Goal: Complete application form

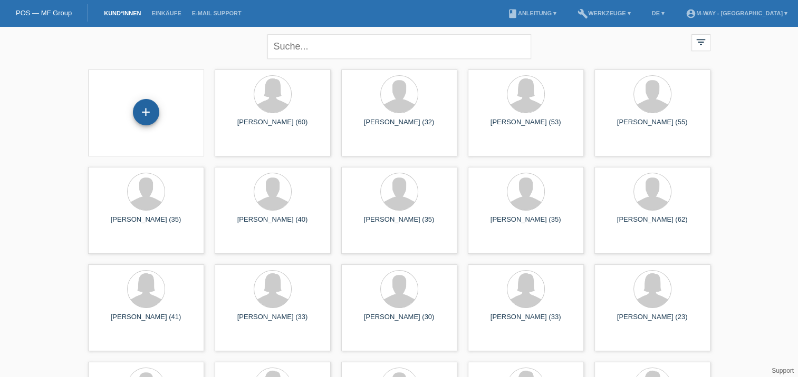
click at [149, 114] on div "+" at bounding box center [146, 112] width 26 height 26
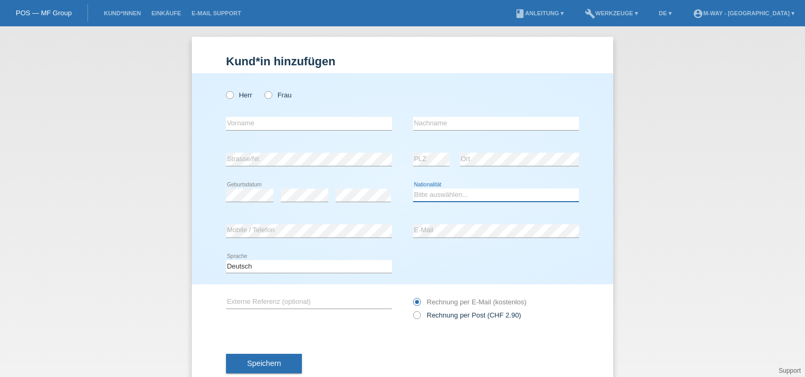
click at [536, 194] on select "Bitte auswählen... Schweiz Deutschland Liechtenstein Österreich ------------ Af…" at bounding box center [496, 195] width 166 height 13
select select "DE"
click at [413, 189] on select "Bitte auswählen... Schweiz Deutschland Liechtenstein Österreich ------------ Af…" at bounding box center [496, 195] width 166 height 13
